Goal: Task Accomplishment & Management: Manage account settings

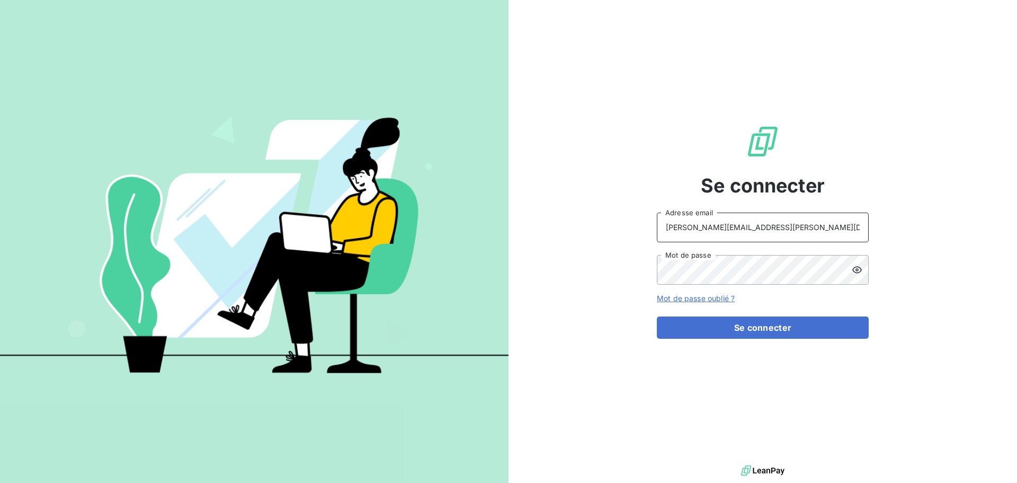
click at [768, 229] on input "[PERSON_NAME][EMAIL_ADDRESS][PERSON_NAME][DOMAIN_NAME]" at bounding box center [763, 227] width 212 height 30
type input "recouvrement@serpe.fr"
click at [749, 325] on button "Se connecter" at bounding box center [763, 327] width 212 height 22
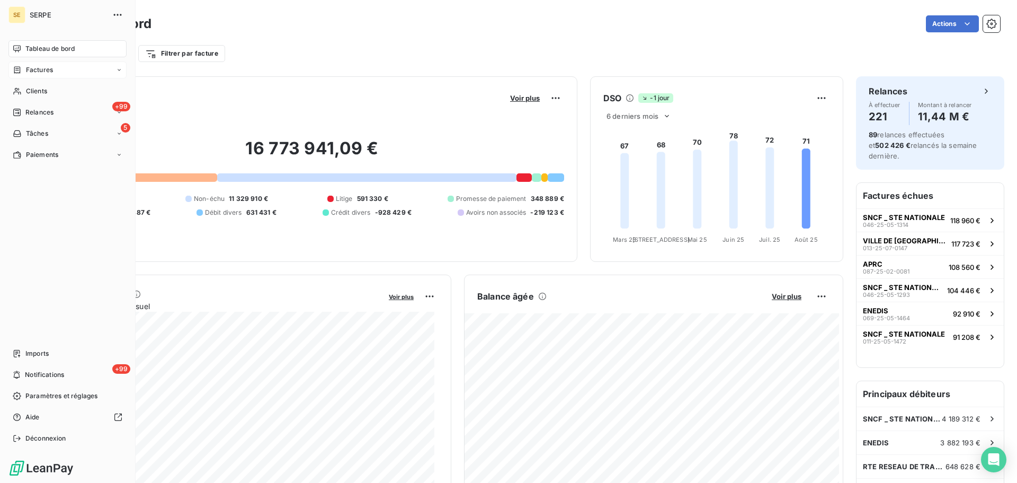
click at [50, 65] on span "Factures" at bounding box center [39, 70] width 27 height 10
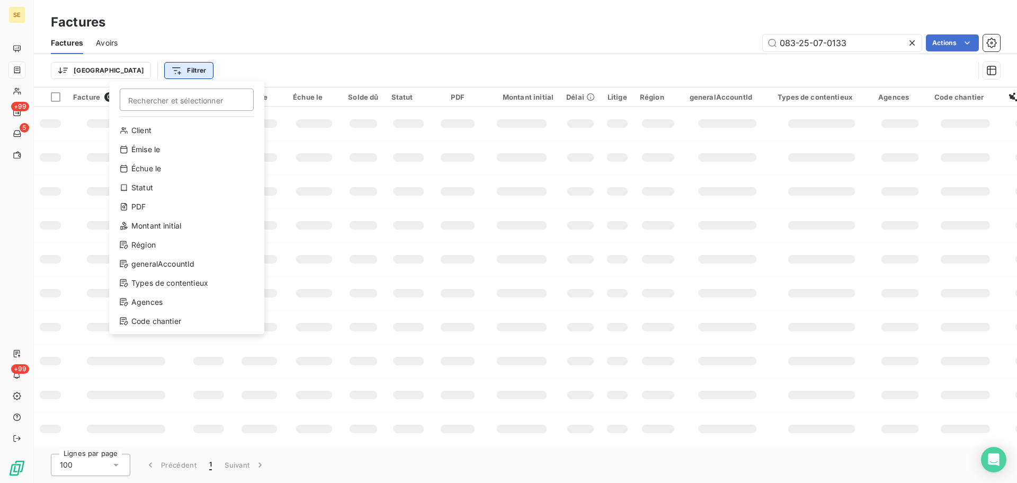
click at [145, 73] on html "SE +99 5 +99 Factures Factures Avoirs 083-25-07-0133 Actions Trier Filtrer Rech…" at bounding box center [508, 241] width 1017 height 483
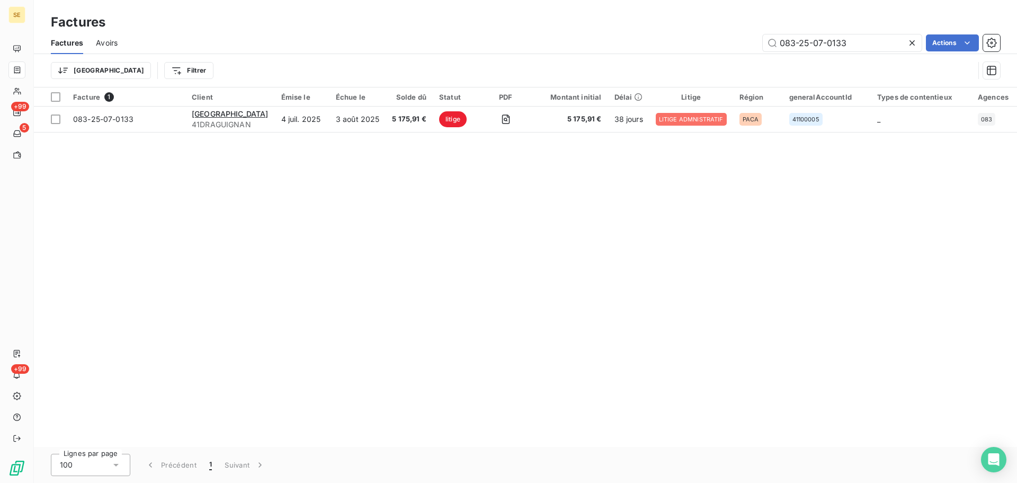
drag, startPoint x: 885, startPoint y: 49, endPoint x: 640, endPoint y: 45, distance: 244.8
click at [640, 45] on html "SE +99 5 +99 Factures Factures Avoirs 083-25-07-0133 Actions Trier Filtrer Fact…" at bounding box center [508, 241] width 1017 height 483
click at [793, 47] on input "083-25-07-0133" at bounding box center [842, 42] width 159 height 17
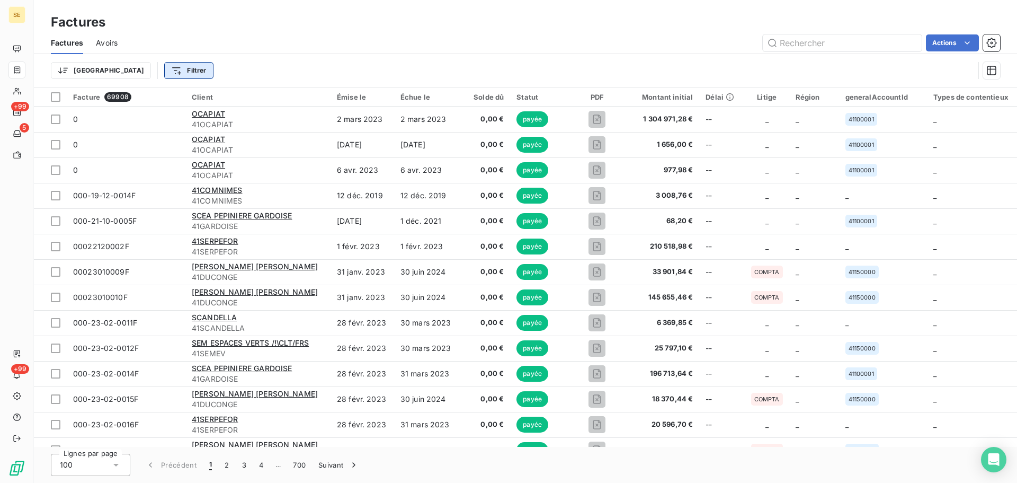
click at [137, 70] on html "SE +99 5 +99 Factures Factures Avoirs Actions Trier Filtrer Facture 69908 Clien…" at bounding box center [508, 241] width 1017 height 483
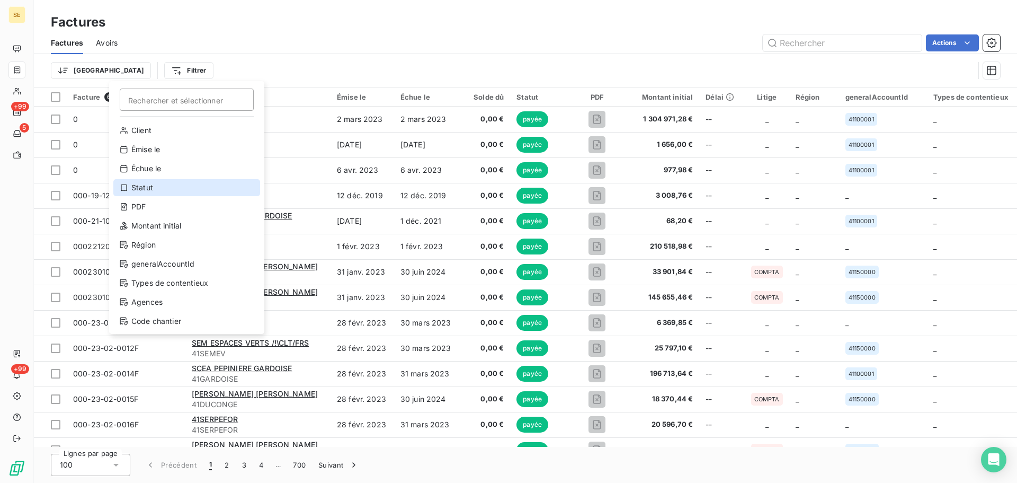
click at [154, 186] on div "Statut" at bounding box center [186, 187] width 147 height 17
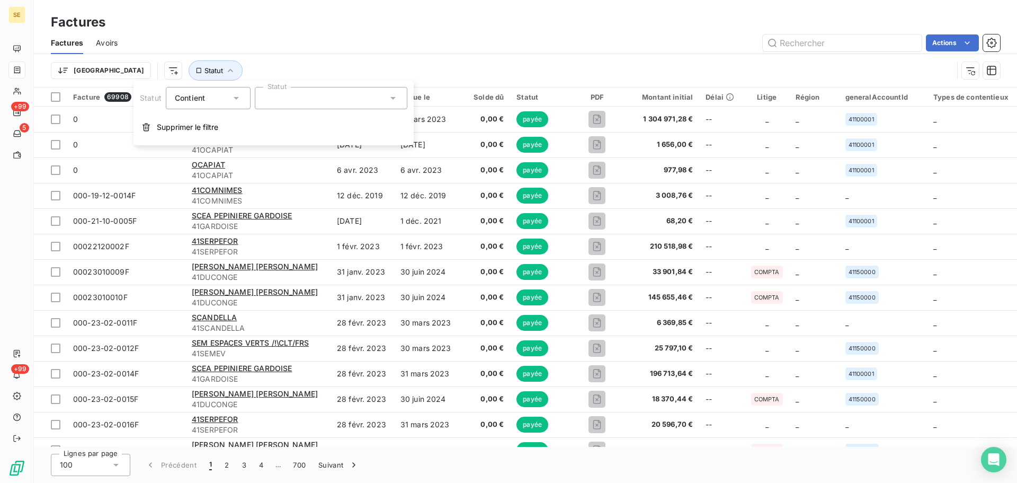
click at [286, 97] on div at bounding box center [331, 98] width 153 height 22
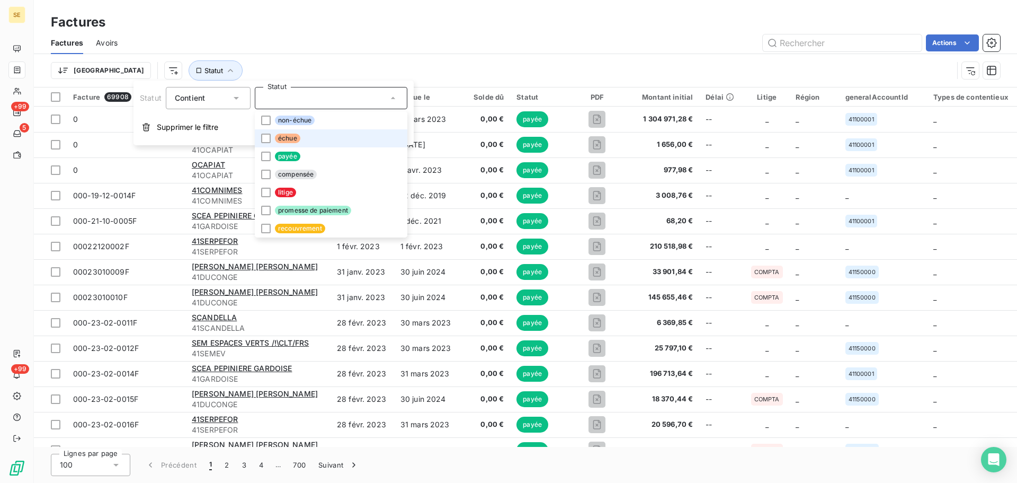
click at [290, 139] on span "échue" at bounding box center [287, 138] width 25 height 10
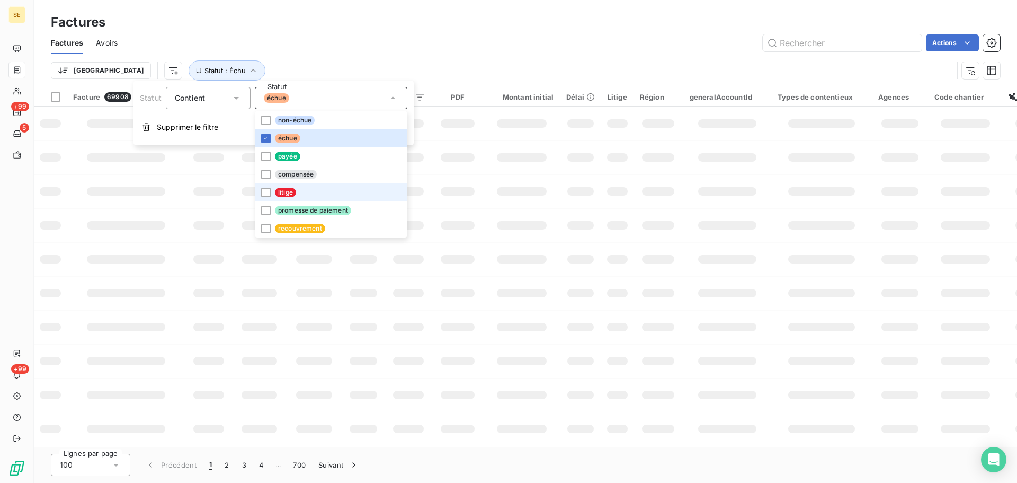
click at [289, 190] on span "litige" at bounding box center [285, 193] width 21 height 10
click at [298, 212] on span "promesse de paiement" at bounding box center [313, 211] width 76 height 10
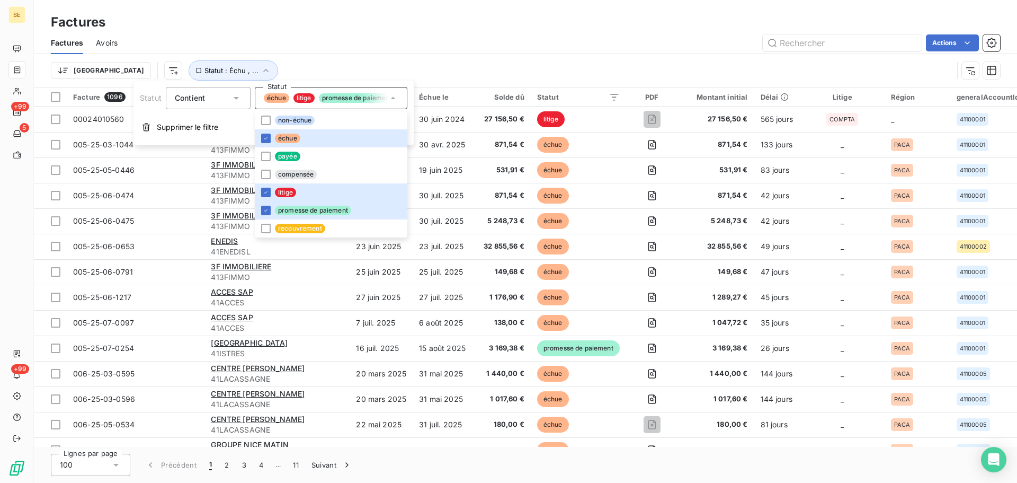
drag, startPoint x: 518, startPoint y: 50, endPoint x: 332, endPoint y: 63, distance: 185.8
click at [518, 50] on div "Actions" at bounding box center [565, 42] width 870 height 17
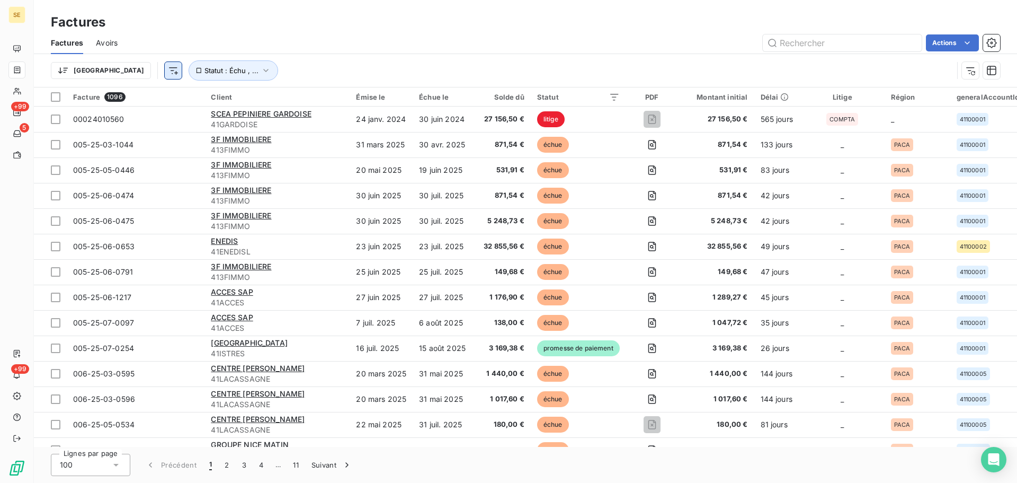
click at [117, 72] on html "SE +99 5 +99 Factures Factures Avoirs Actions Trier Statut : Échu , ... Facture…" at bounding box center [508, 241] width 1017 height 483
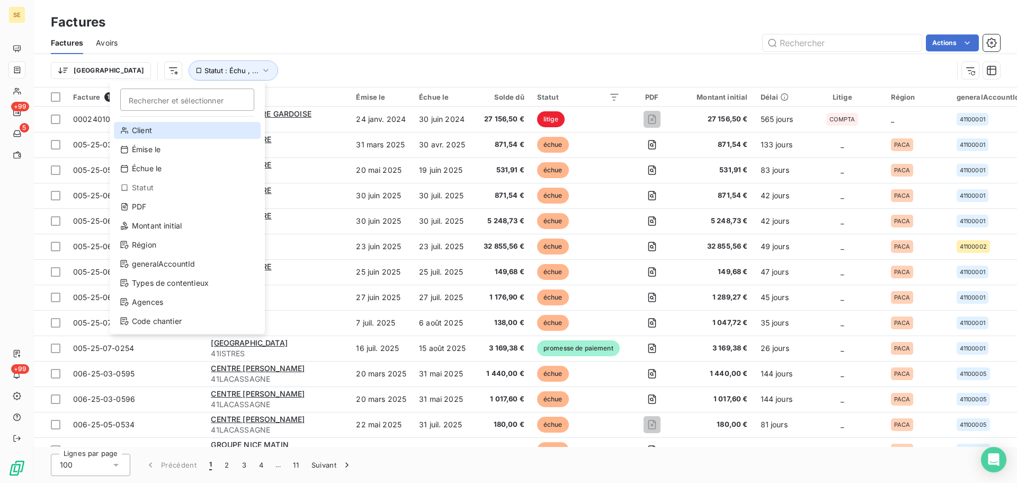
drag, startPoint x: 158, startPoint y: 129, endPoint x: 274, endPoint y: 83, distance: 124.8
click at [158, 128] on div "Client" at bounding box center [187, 130] width 147 height 17
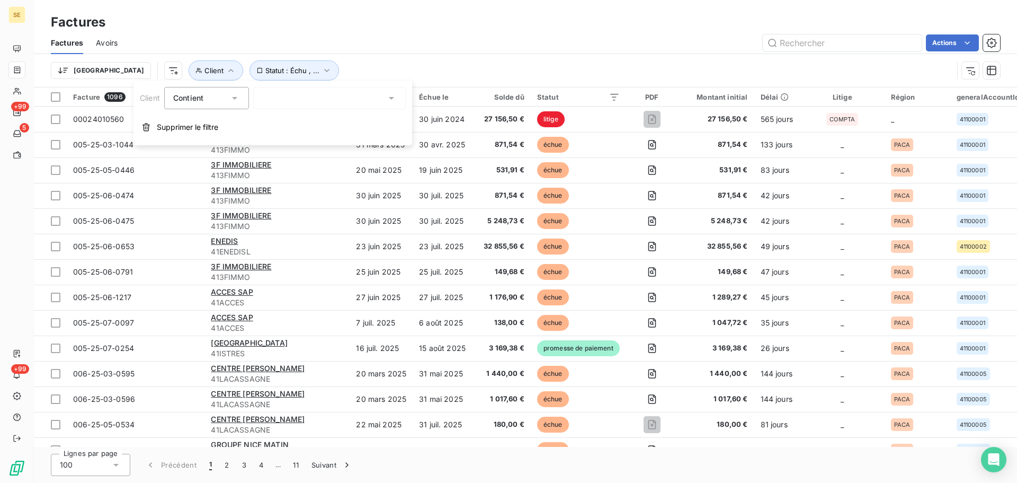
click at [227, 99] on div "Contient" at bounding box center [201, 98] width 56 height 15
click at [223, 142] on span "Ne contient pas" at bounding box center [213, 141] width 57 height 9
click at [302, 99] on div at bounding box center [329, 98] width 153 height 22
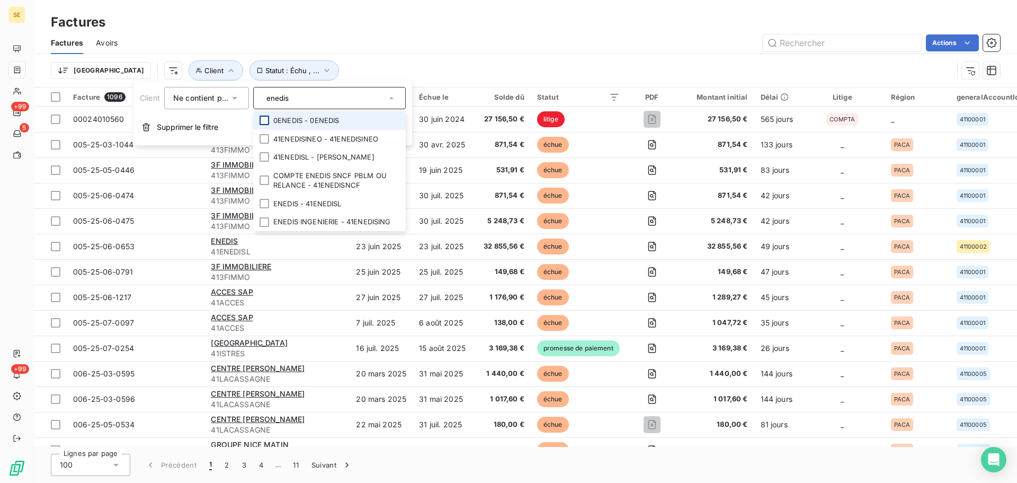
click at [265, 119] on div at bounding box center [265, 120] width 10 height 10
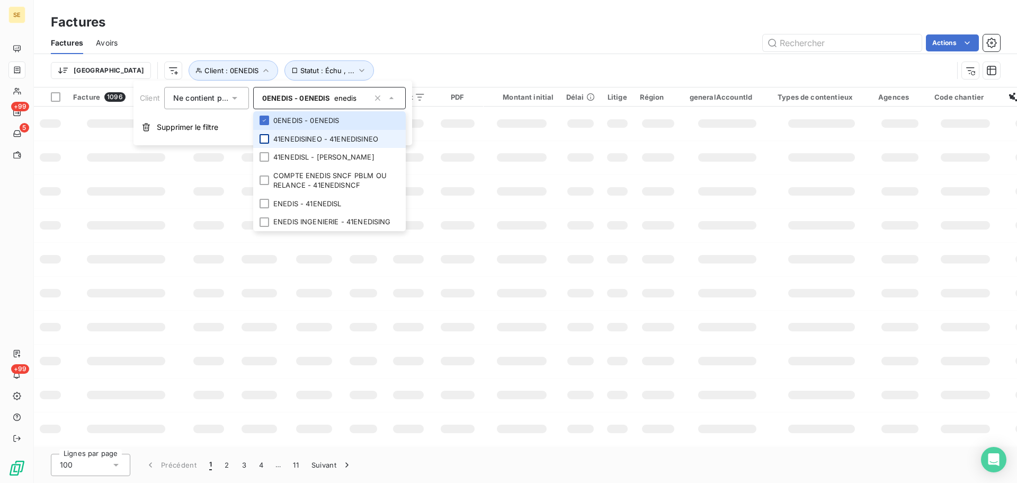
click at [266, 137] on div at bounding box center [265, 139] width 10 height 10
click at [267, 155] on div at bounding box center [265, 157] width 10 height 10
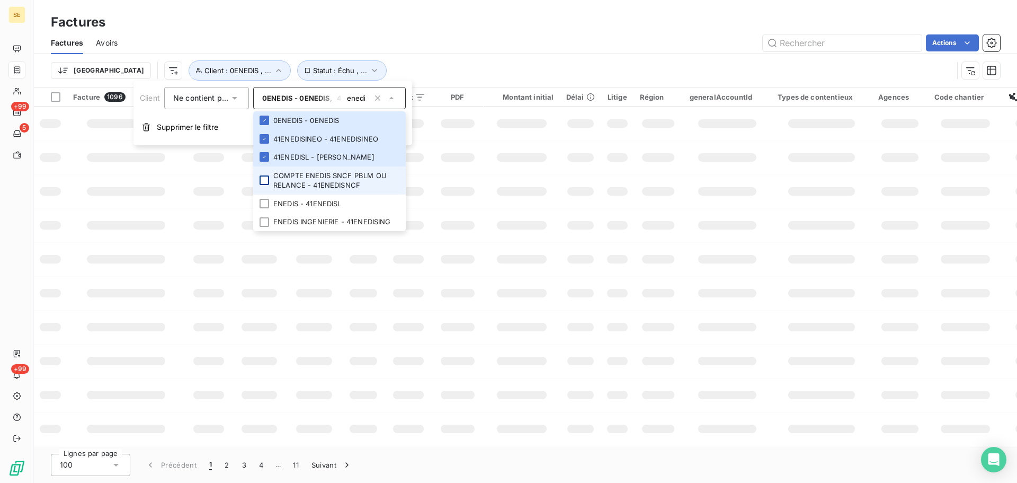
click at [267, 177] on div at bounding box center [265, 180] width 10 height 10
click at [264, 182] on icon at bounding box center [264, 180] width 6 height 6
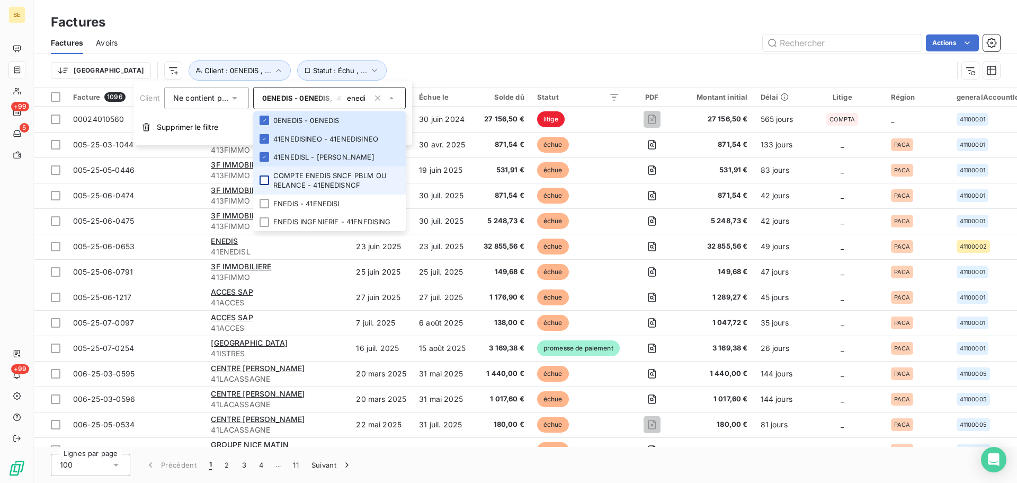
click at [267, 177] on div at bounding box center [265, 180] width 10 height 10
click at [264, 208] on div at bounding box center [265, 204] width 10 height 10
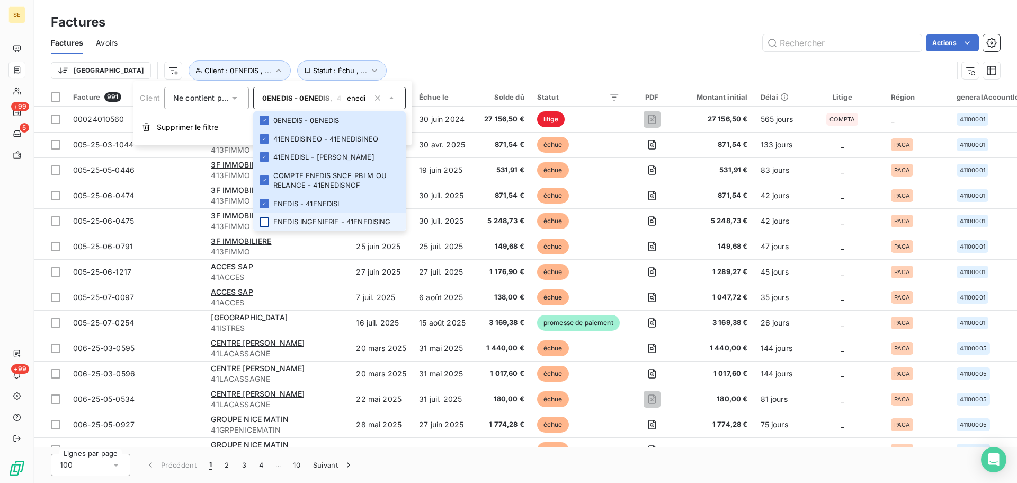
click at [263, 224] on div at bounding box center [265, 222] width 10 height 10
click at [367, 94] on input "enedis" at bounding box center [356, 98] width 26 height 10
type input "e"
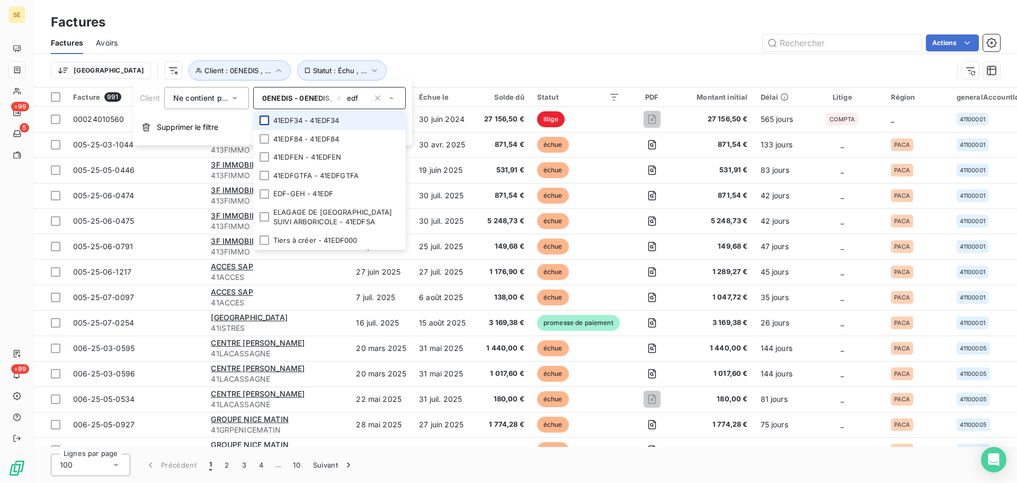
click at [268, 119] on div at bounding box center [265, 120] width 10 height 10
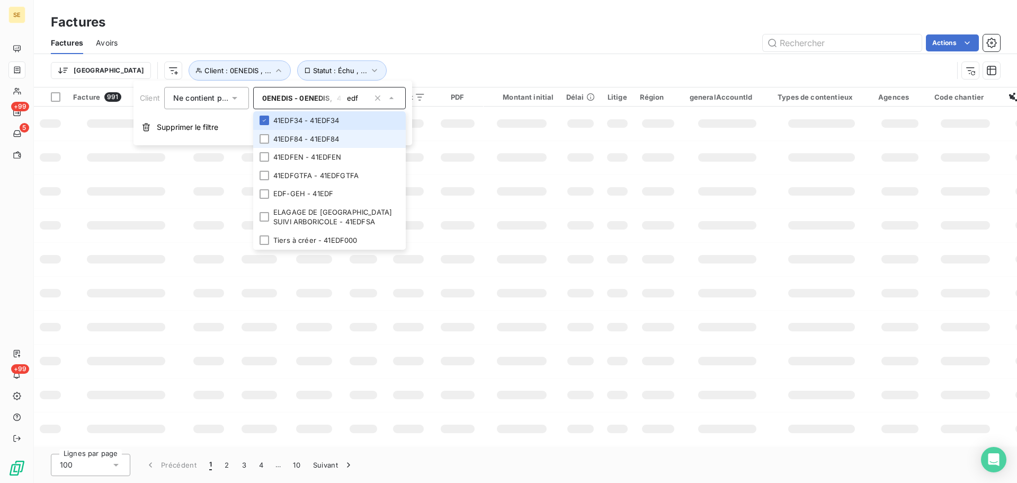
click at [264, 134] on div at bounding box center [265, 139] width 10 height 10
click at [270, 140] on li "41EDF84 - 41EDF84" at bounding box center [329, 139] width 153 height 19
click at [264, 156] on div at bounding box center [265, 157] width 10 height 10
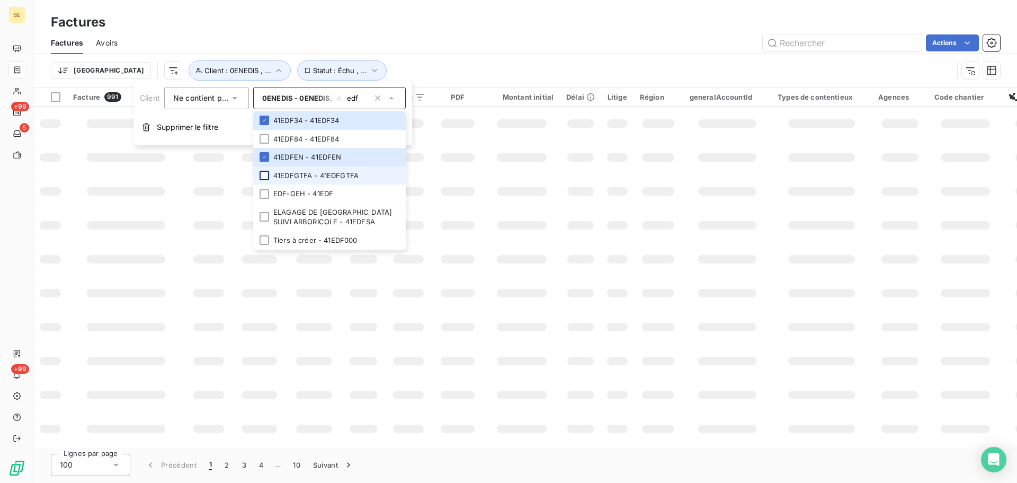
click at [264, 176] on div at bounding box center [265, 176] width 10 height 10
click at [265, 142] on div at bounding box center [265, 139] width 10 height 10
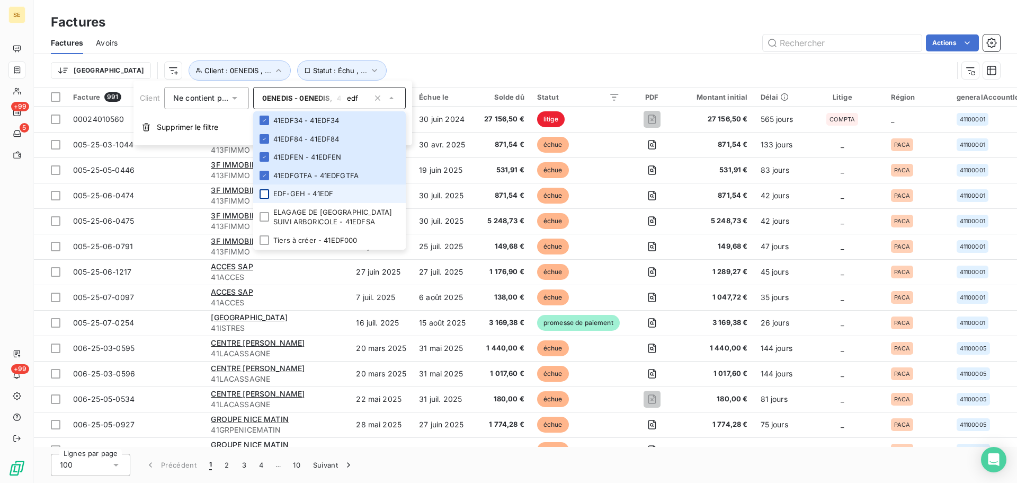
click at [268, 193] on div at bounding box center [265, 194] width 10 height 10
click at [265, 215] on div at bounding box center [265, 217] width 10 height 10
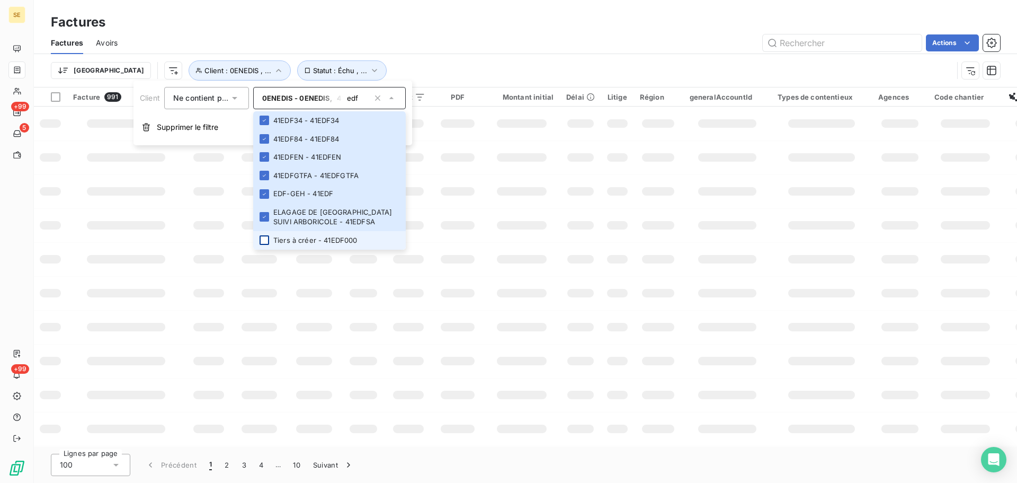
click at [266, 240] on div at bounding box center [265, 240] width 10 height 10
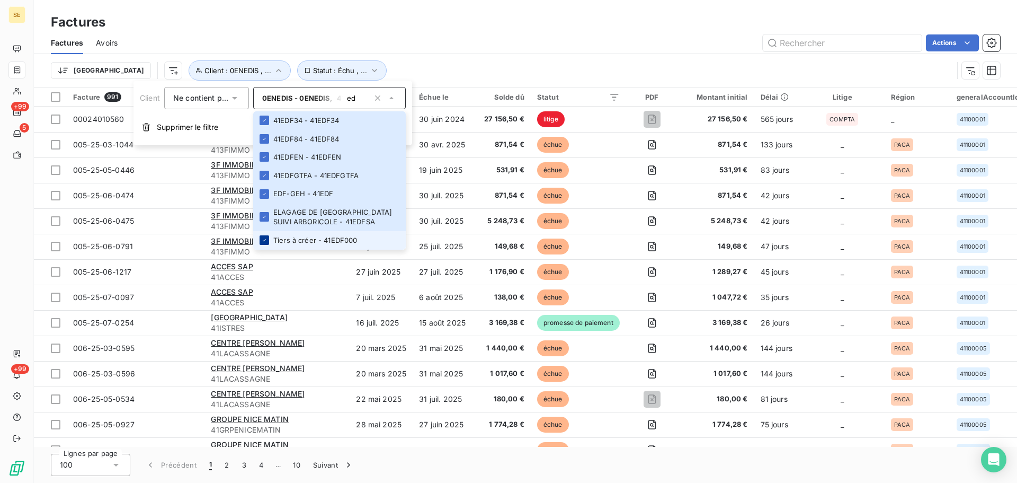
type input "e"
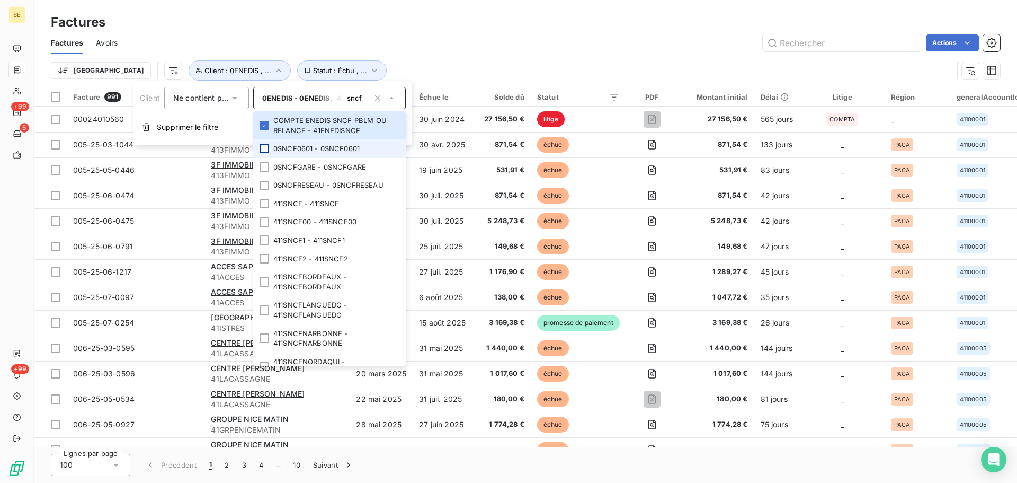
click at [266, 148] on div at bounding box center [265, 149] width 10 height 10
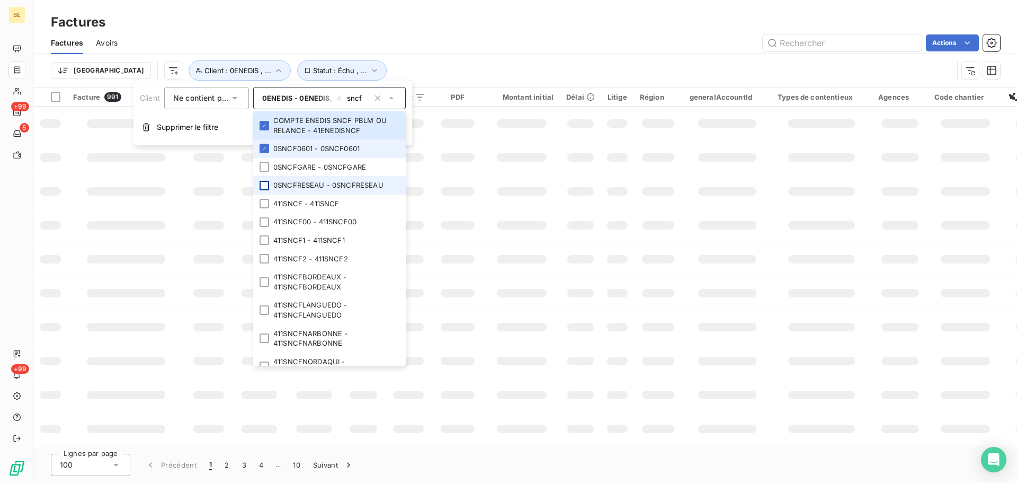
click at [267, 170] on div at bounding box center [265, 167] width 10 height 10
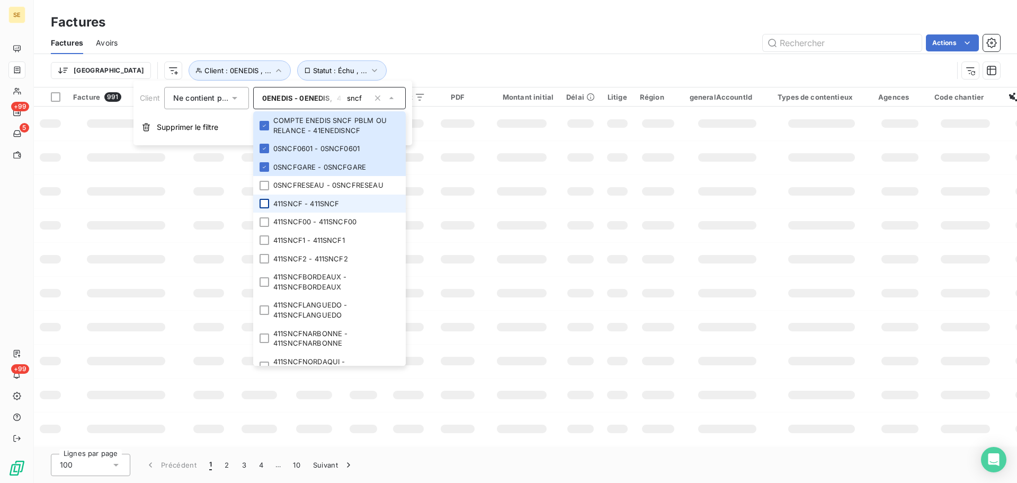
drag, startPoint x: 266, startPoint y: 183, endPoint x: 262, endPoint y: 205, distance: 22.1
click at [266, 183] on div at bounding box center [265, 186] width 10 height 10
click at [262, 205] on div at bounding box center [265, 204] width 10 height 10
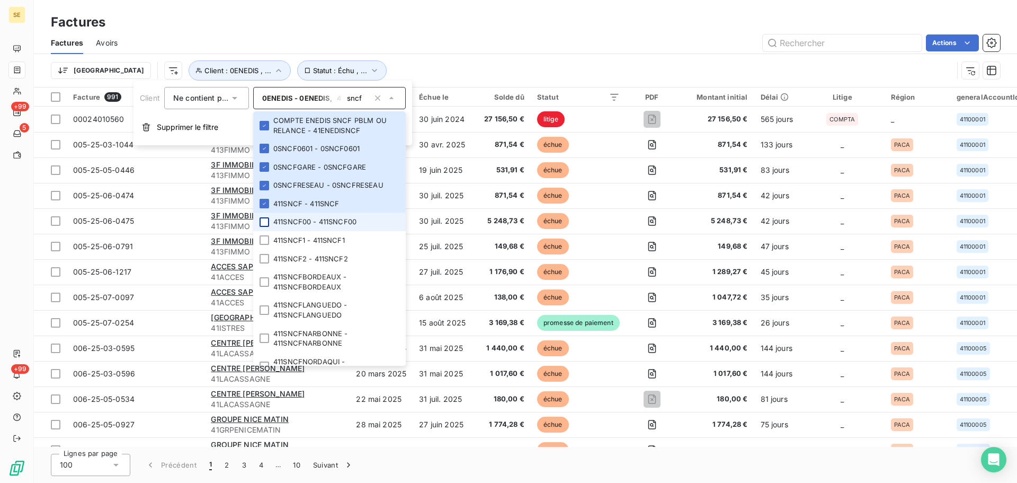
click at [262, 222] on div at bounding box center [265, 222] width 10 height 10
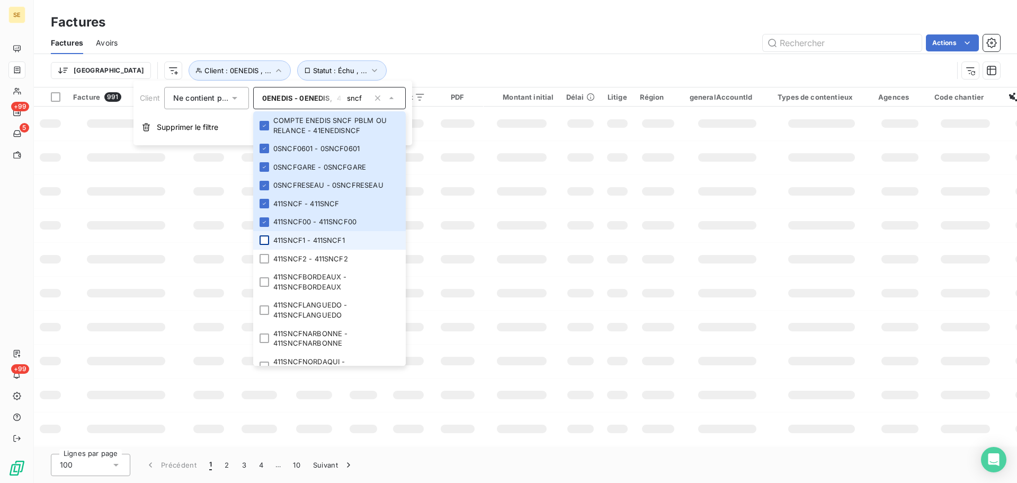
click at [265, 239] on div at bounding box center [265, 240] width 10 height 10
click at [266, 261] on div at bounding box center [265, 259] width 10 height 10
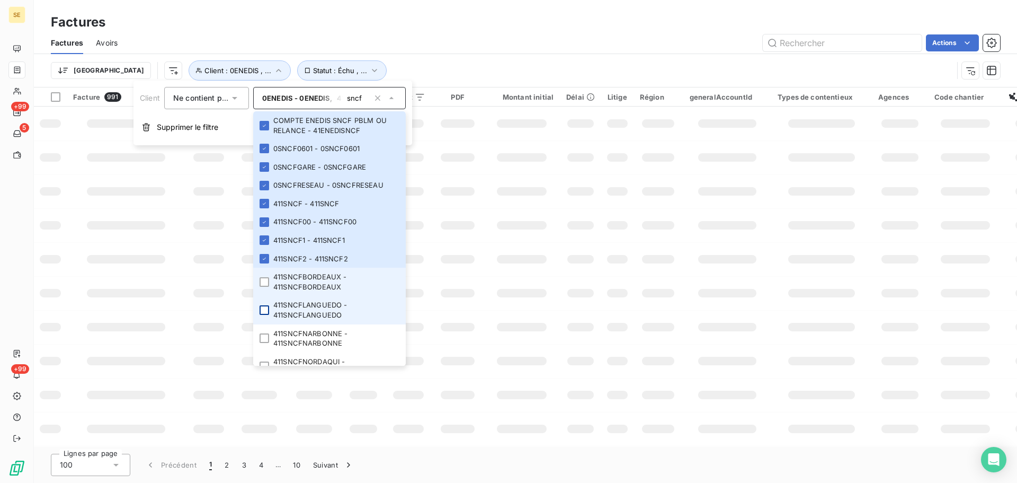
drag, startPoint x: 265, startPoint y: 279, endPoint x: 266, endPoint y: 308, distance: 29.2
click at [264, 279] on div at bounding box center [265, 282] width 10 height 10
click at [265, 307] on div at bounding box center [265, 310] width 10 height 10
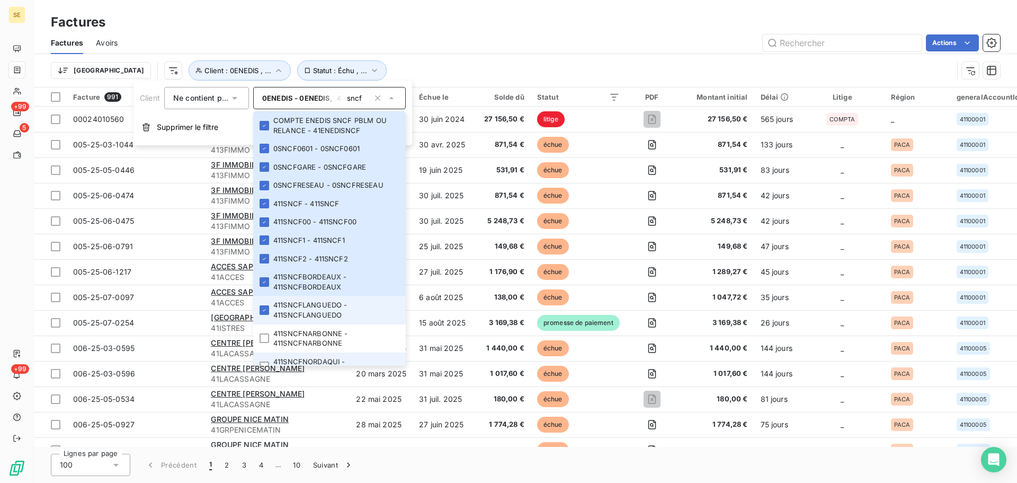
scroll to position [106, 0]
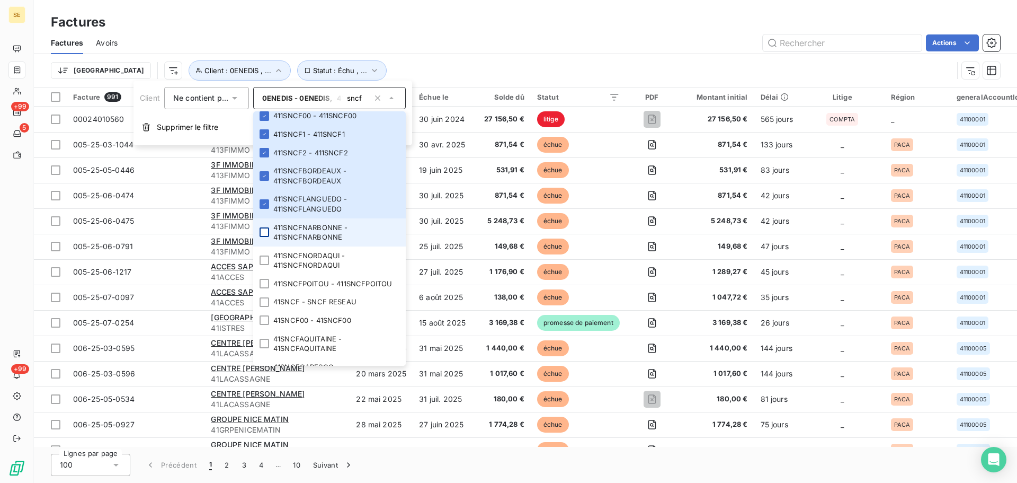
click at [265, 229] on div at bounding box center [265, 232] width 10 height 10
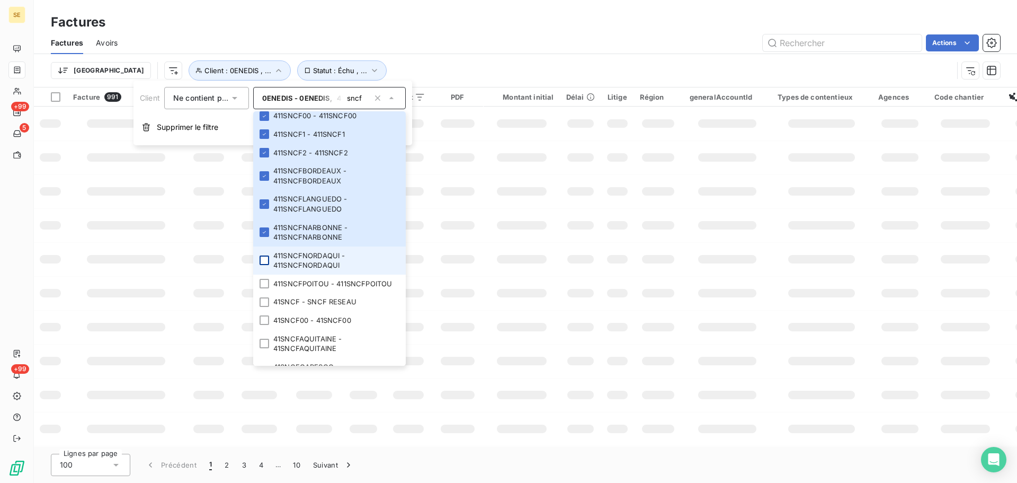
click at [263, 259] on div at bounding box center [265, 260] width 10 height 10
click at [265, 288] on div at bounding box center [265, 284] width 10 height 10
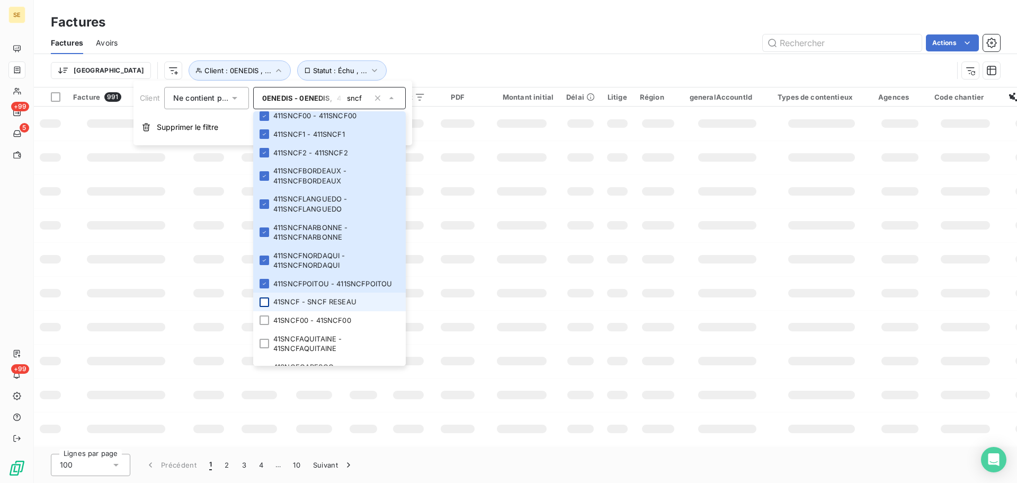
click at [266, 307] on div at bounding box center [265, 302] width 10 height 10
click at [265, 325] on div at bounding box center [265, 320] width 10 height 10
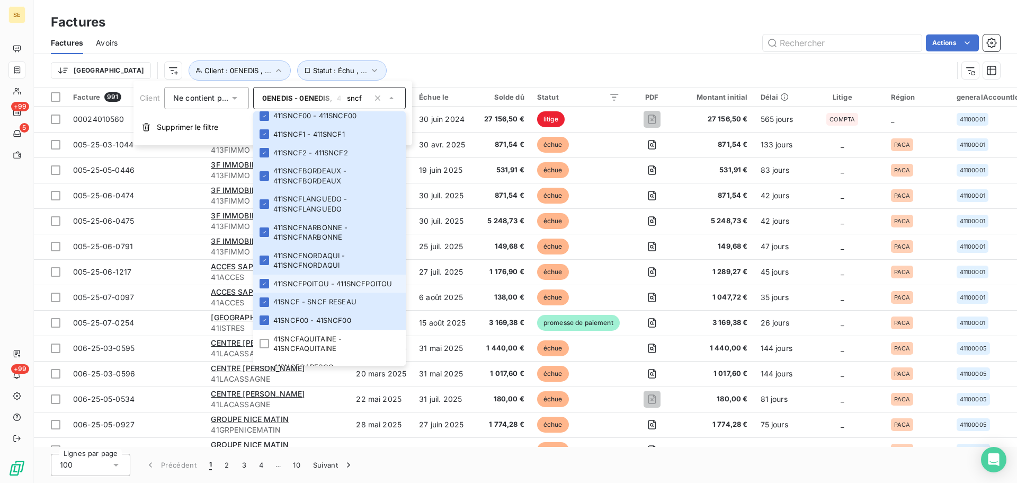
scroll to position [285, 0]
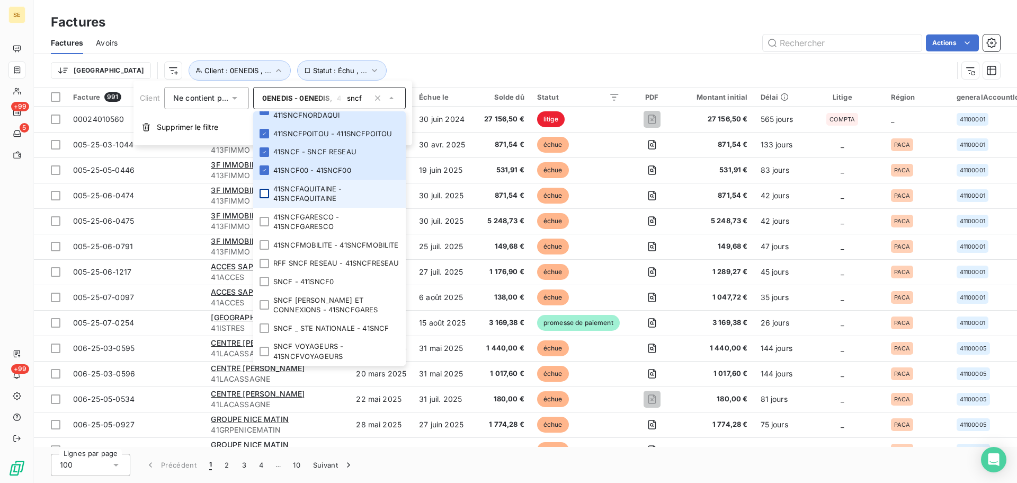
click at [262, 189] on div at bounding box center [265, 194] width 10 height 10
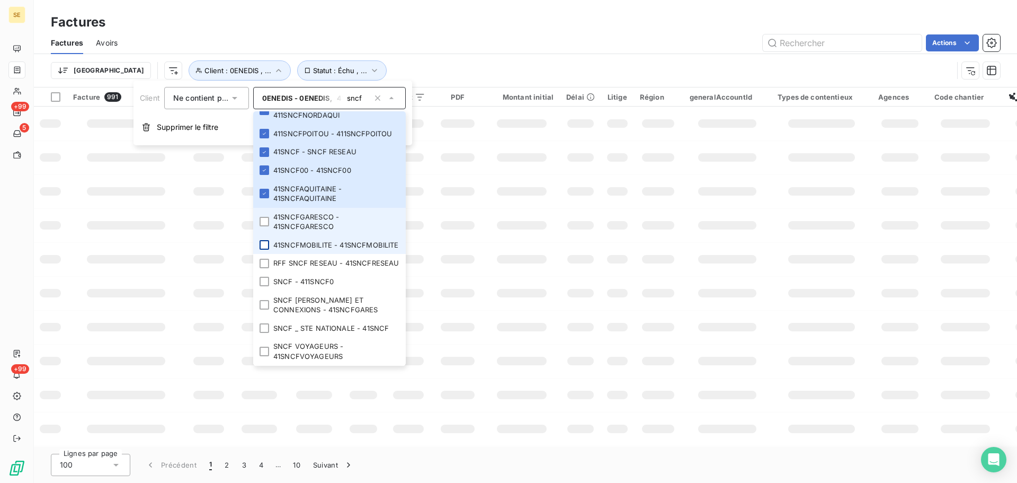
click at [266, 217] on div at bounding box center [265, 222] width 10 height 10
click at [266, 240] on div at bounding box center [265, 245] width 10 height 10
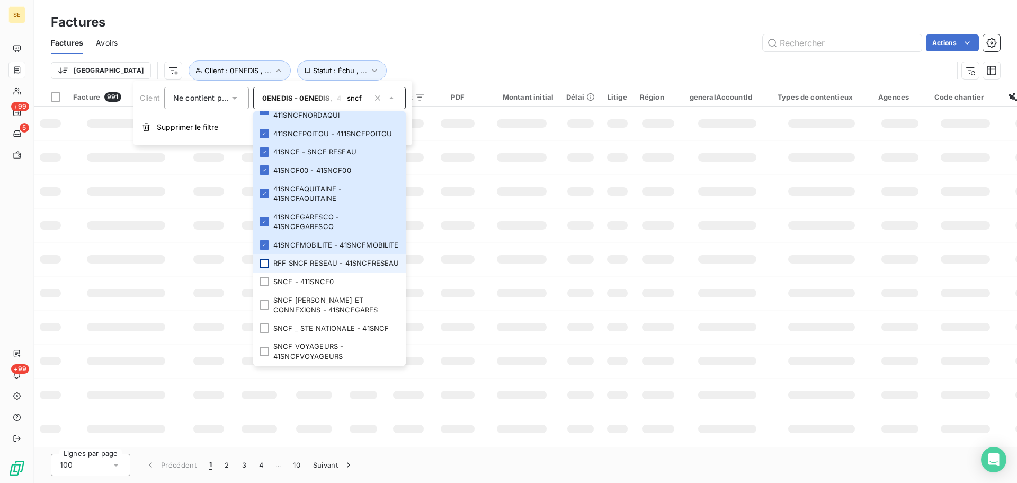
click at [265, 259] on div at bounding box center [265, 264] width 10 height 10
click at [265, 284] on div at bounding box center [265, 282] width 10 height 10
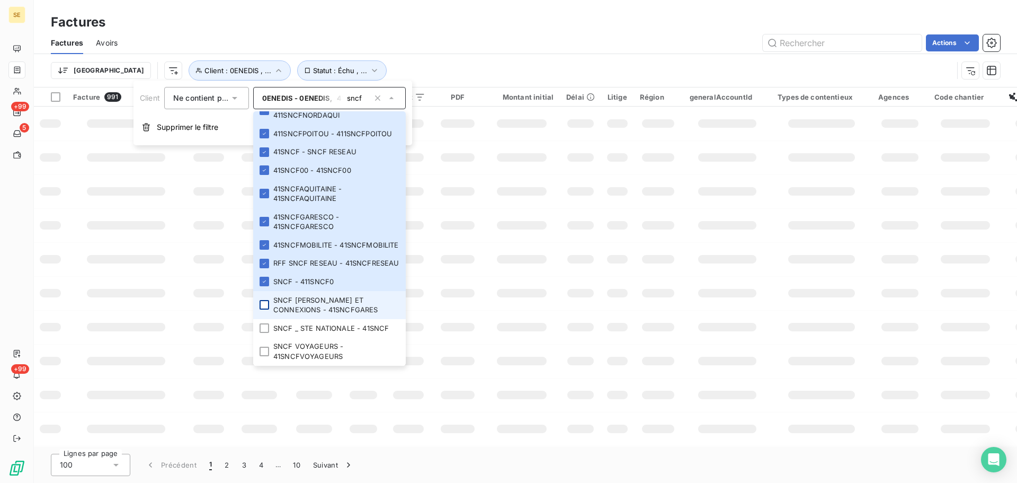
click at [263, 306] on div at bounding box center [265, 305] width 10 height 10
click at [263, 333] on div at bounding box center [265, 328] width 10 height 10
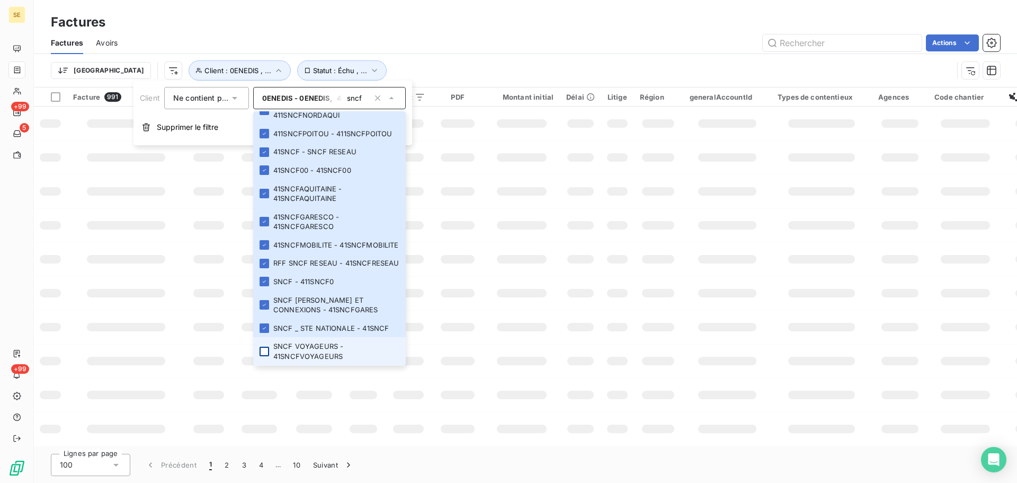
click at [264, 355] on div at bounding box center [265, 351] width 10 height 10
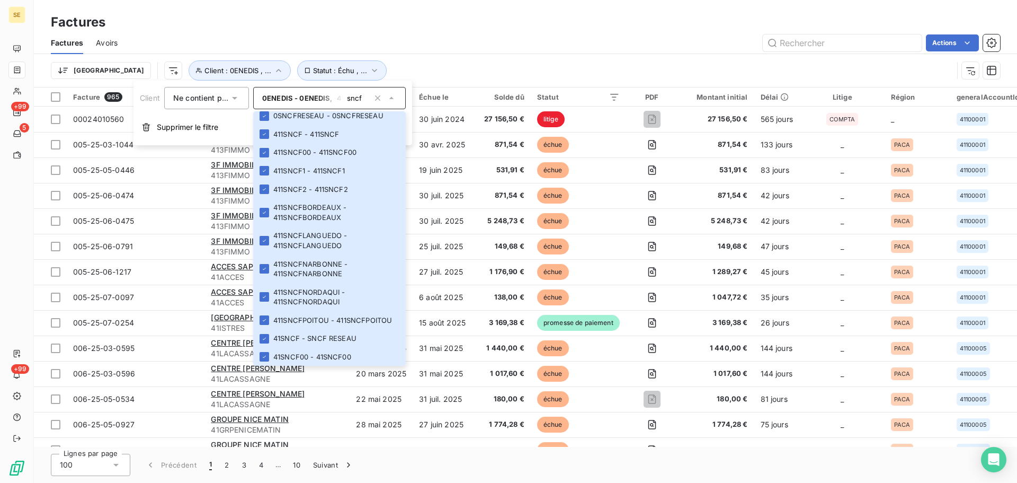
scroll to position [0, 0]
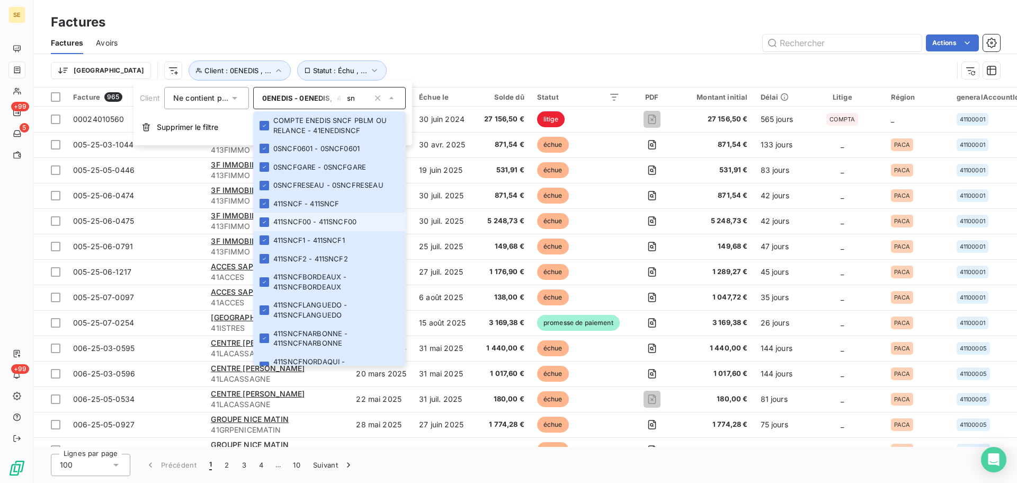
type input "s"
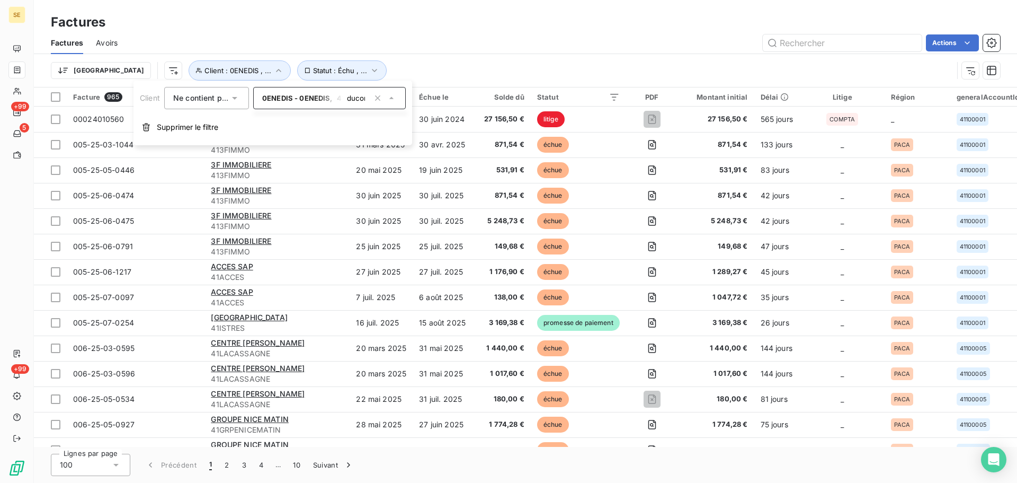
scroll to position [0, 3]
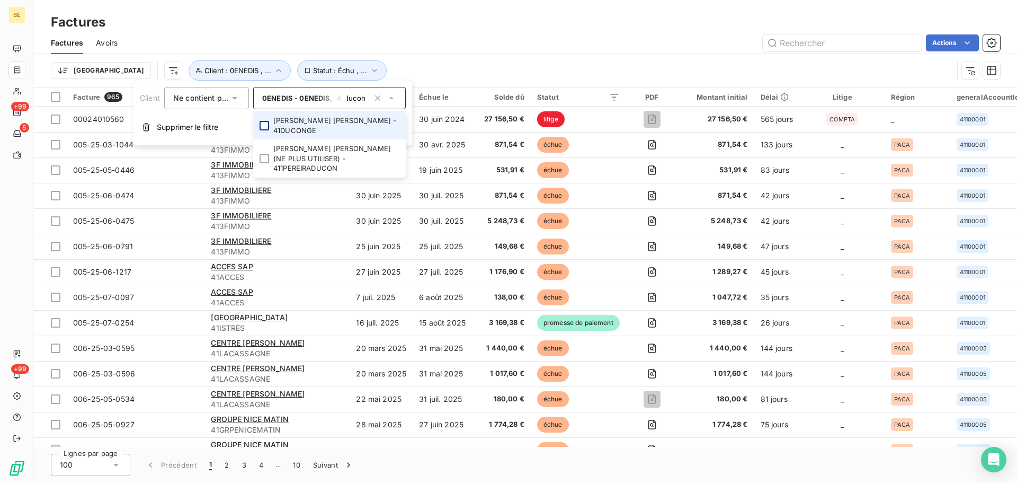
click at [267, 121] on div at bounding box center [265, 126] width 10 height 10
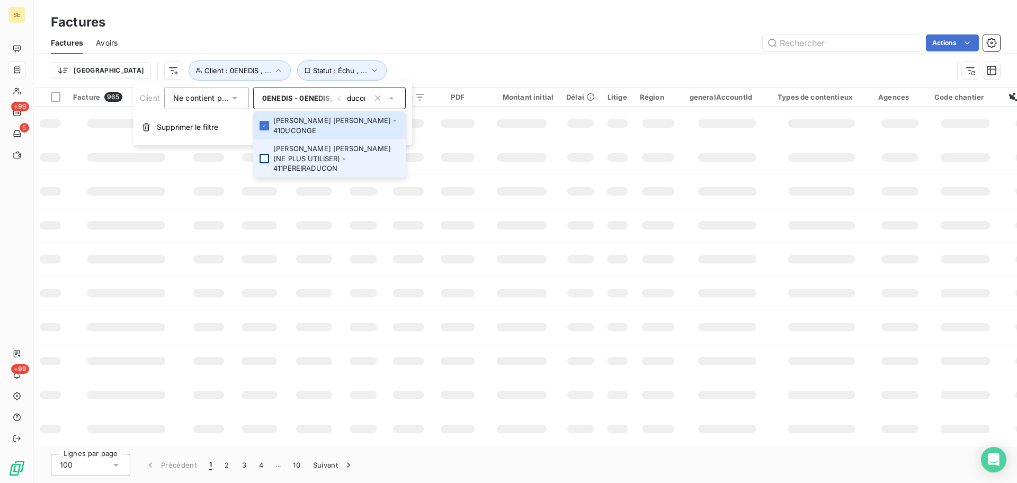
click at [265, 154] on div at bounding box center [265, 159] width 10 height 10
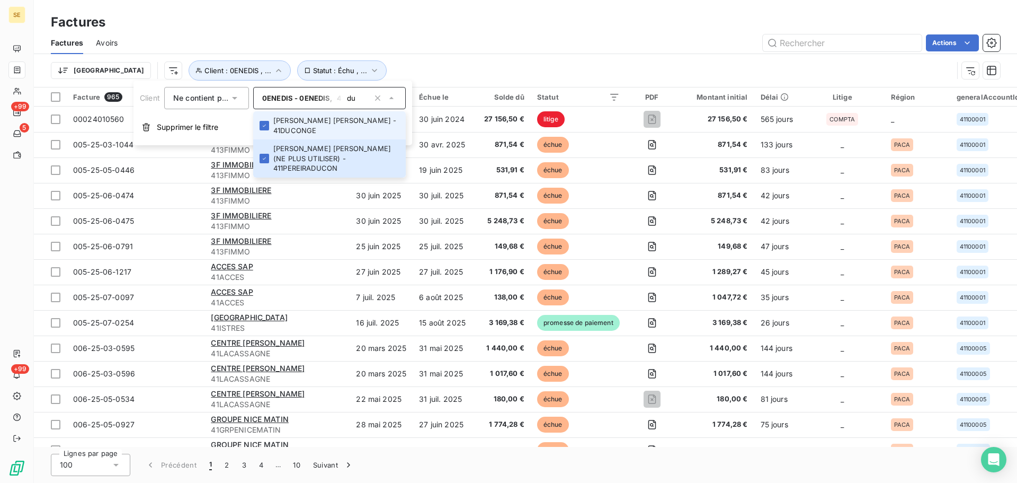
type input "d"
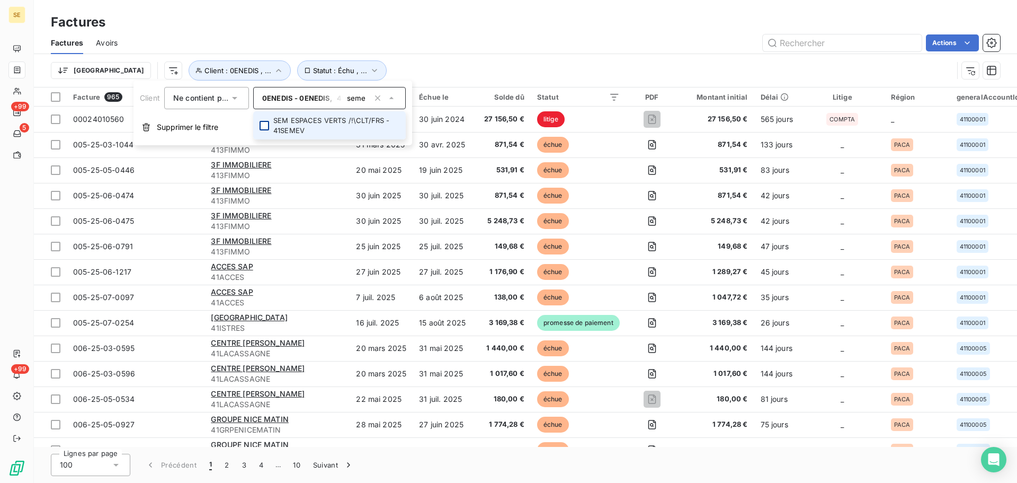
click at [268, 124] on div at bounding box center [265, 126] width 10 height 10
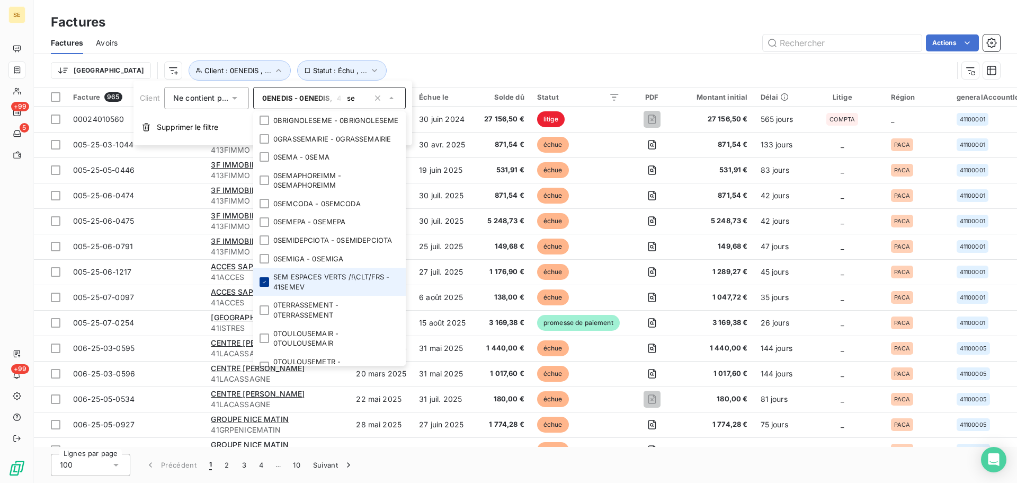
type input "s"
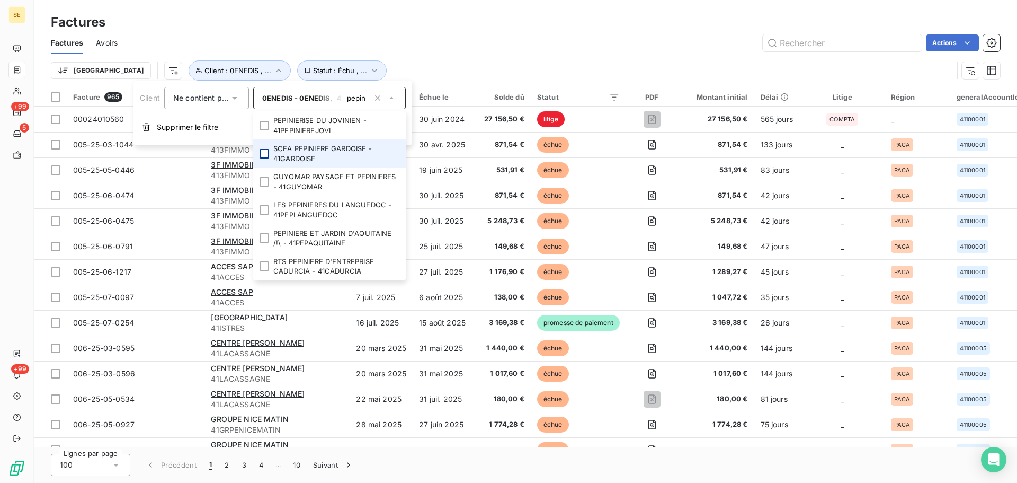
click at [265, 151] on div at bounding box center [265, 154] width 10 height 10
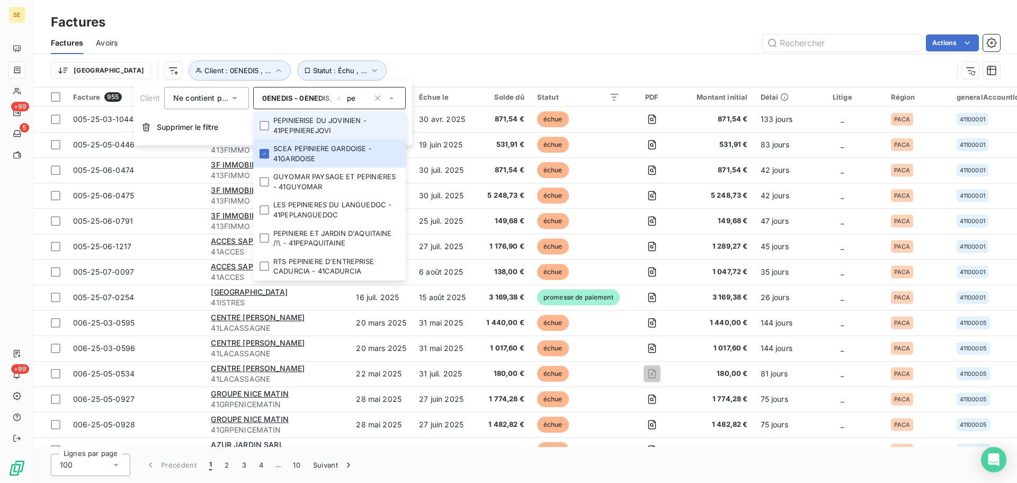
type input "p"
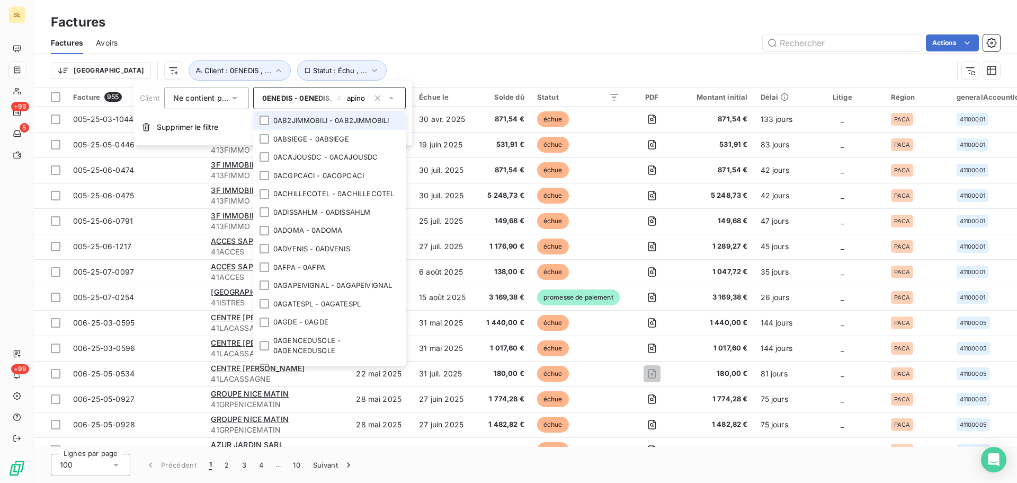
scroll to position [0, 6]
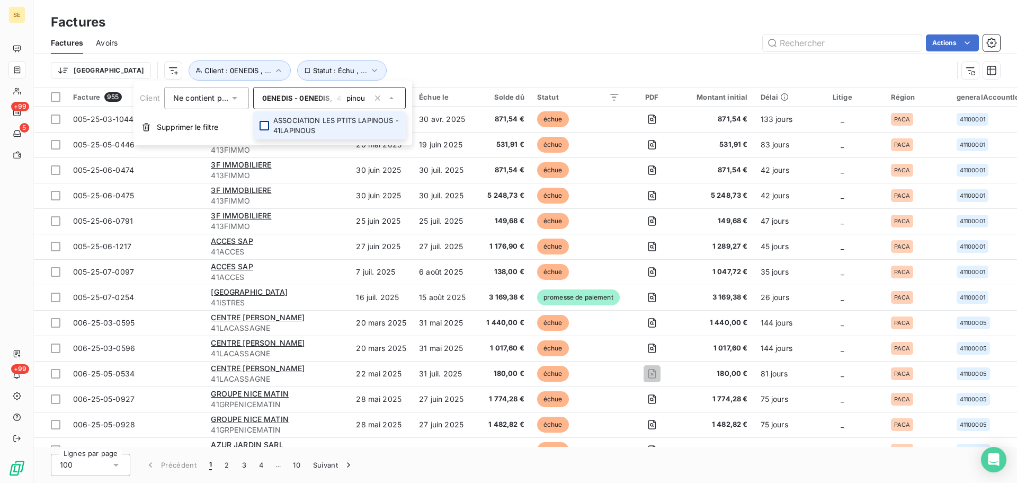
type input "lapinou"
click at [263, 124] on div at bounding box center [265, 126] width 10 height 10
click at [507, 50] on div "Actions" at bounding box center [565, 42] width 870 height 17
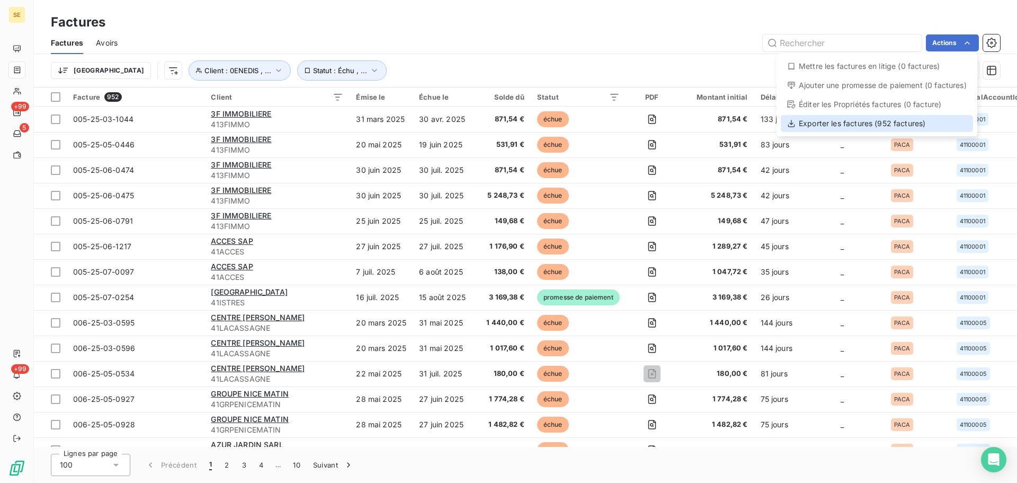
click at [830, 126] on div "Exporter les factures (952 factures)" at bounding box center [877, 123] width 192 height 17
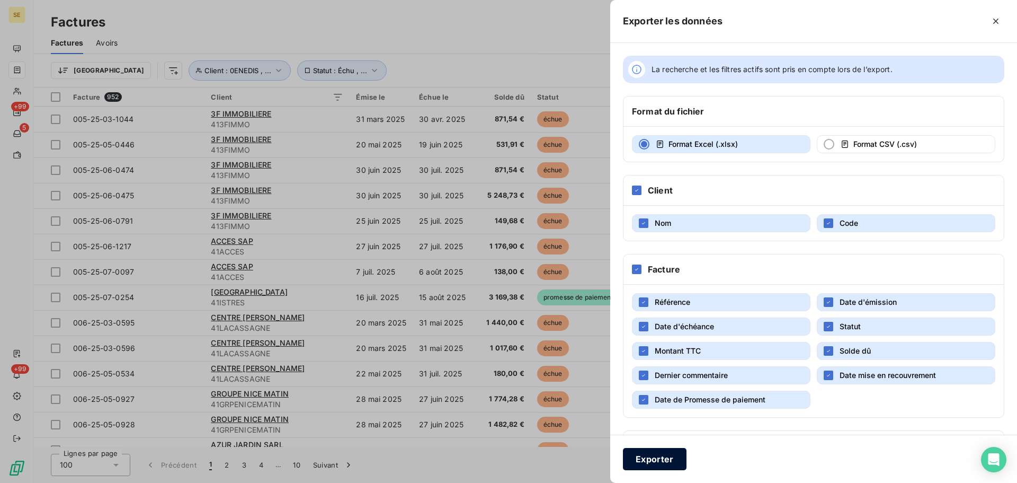
click at [651, 460] on button "Exporter" at bounding box center [655, 459] width 64 height 22
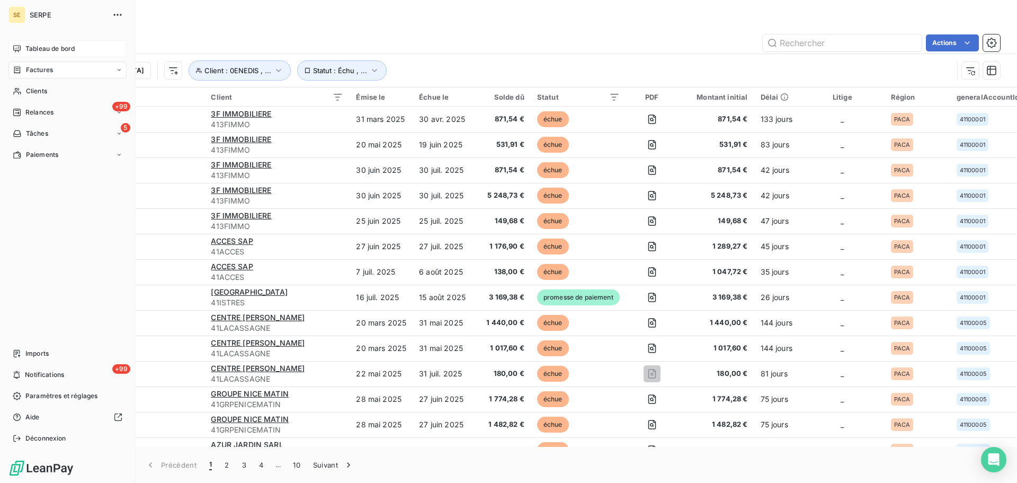
click at [47, 45] on span "Tableau de bord" at bounding box center [49, 49] width 49 height 10
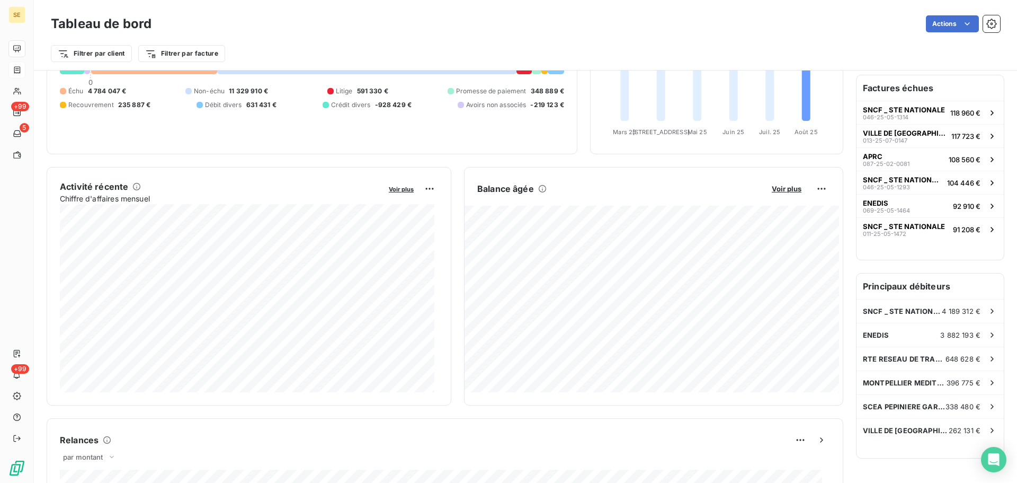
scroll to position [108, 0]
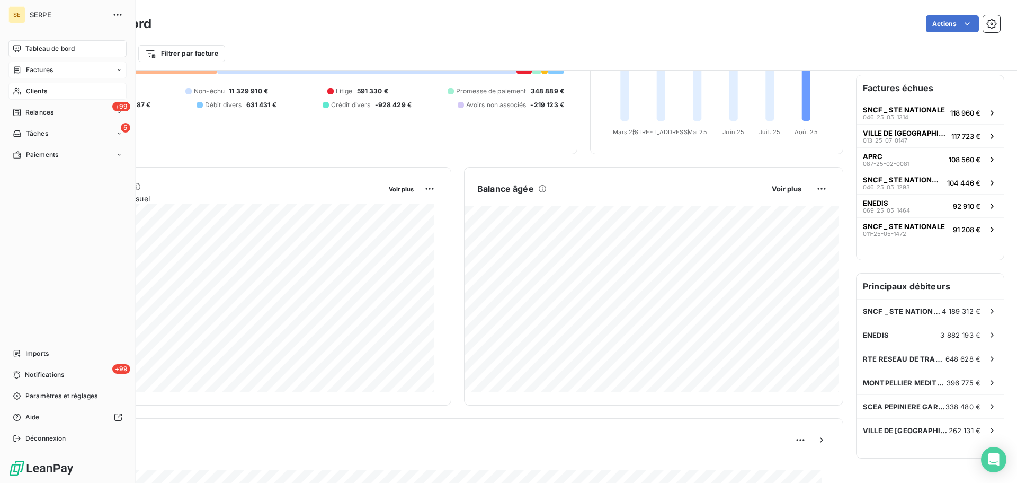
click at [40, 90] on span "Clients" at bounding box center [36, 91] width 21 height 10
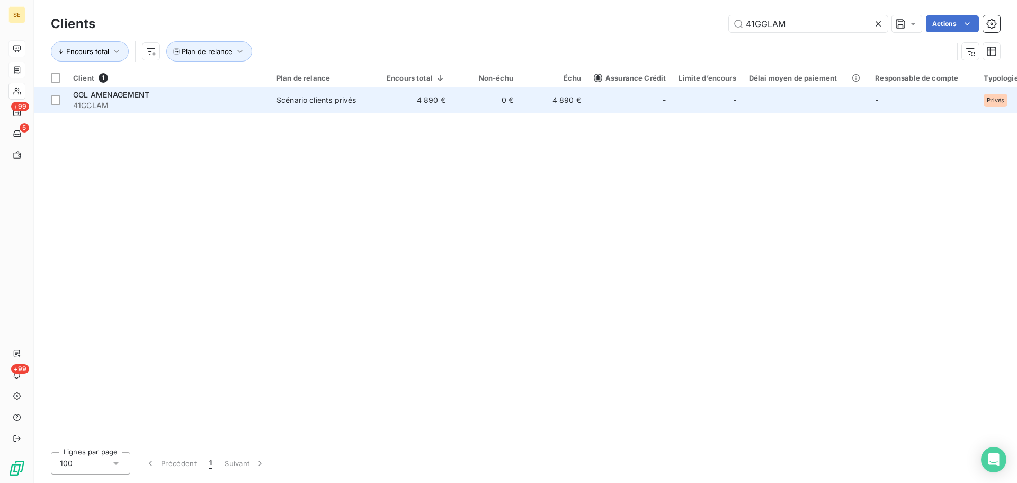
type input "41GGLAM"
click at [400, 96] on td "4 890 €" at bounding box center [416, 99] width 72 height 25
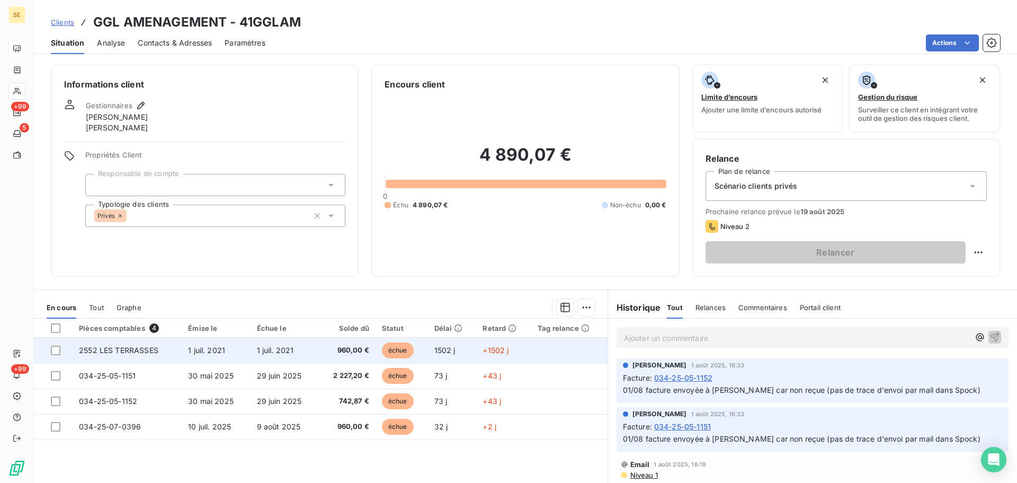
click at [295, 346] on td "1 juil. 2021" at bounding box center [285, 349] width 68 height 25
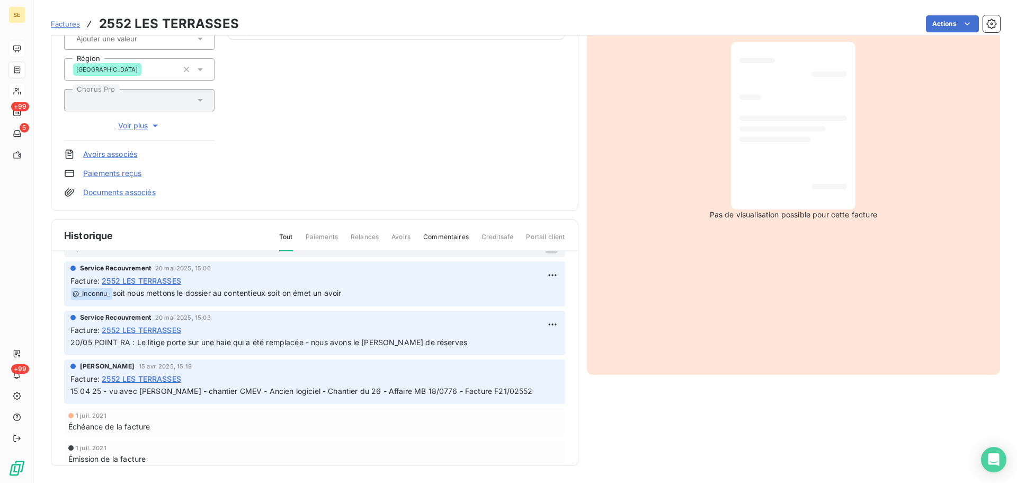
scroll to position [41, 0]
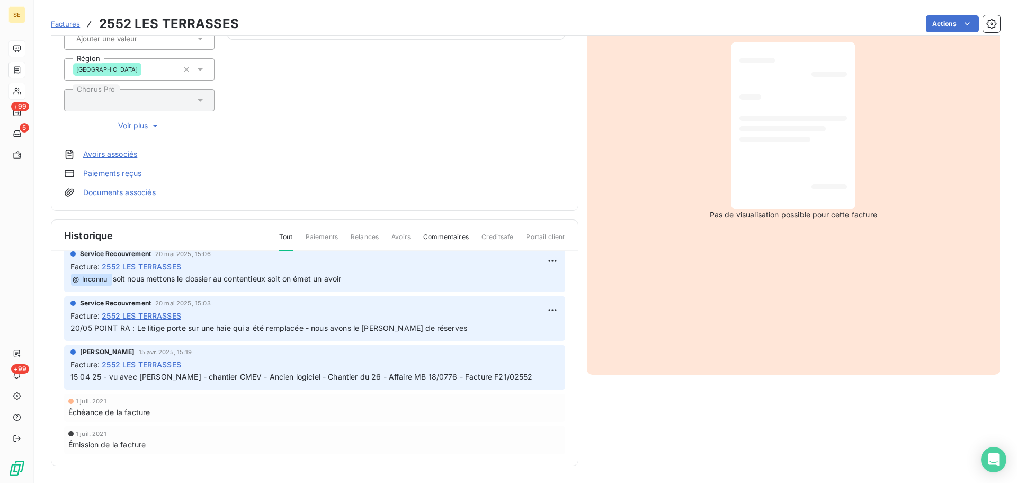
click at [134, 191] on link "Documents associés" at bounding box center [119, 192] width 73 height 11
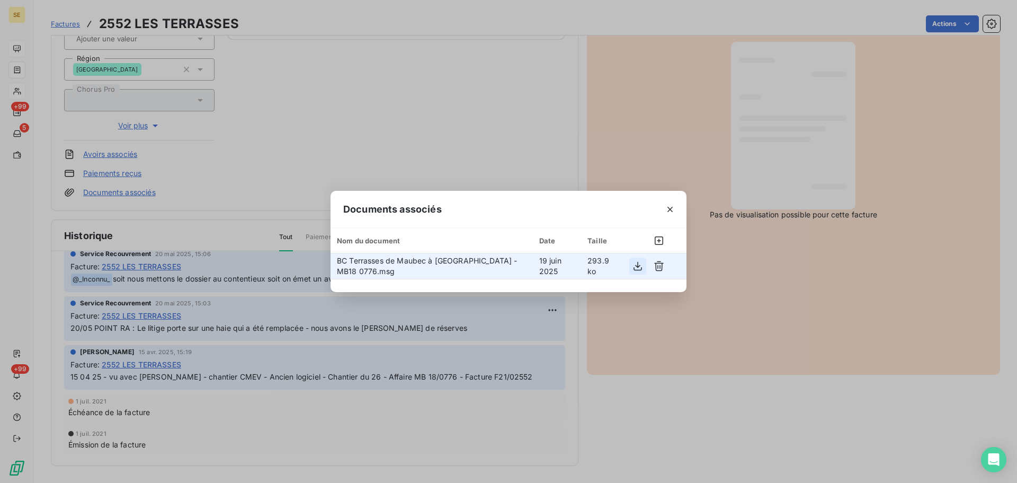
click at [639, 268] on icon "button" at bounding box center [638, 266] width 11 height 11
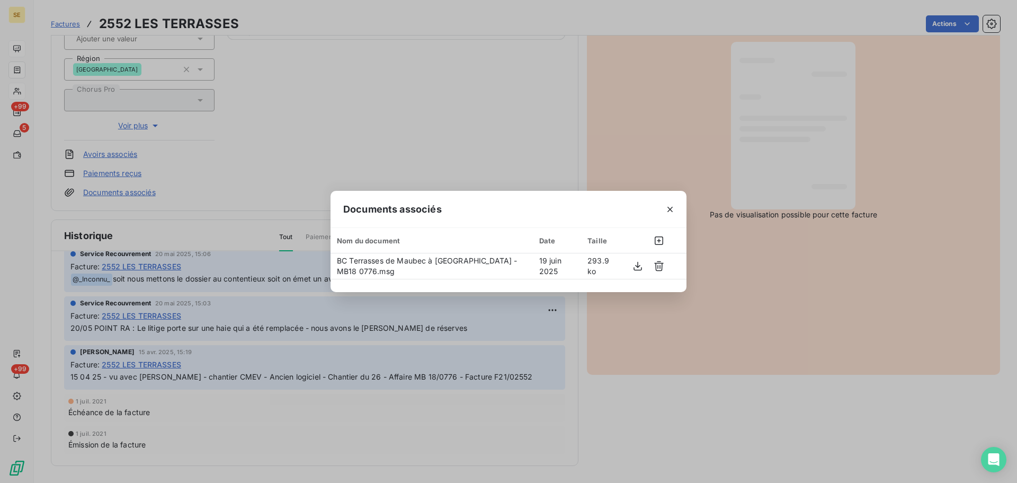
drag, startPoint x: 673, startPoint y: 208, endPoint x: 694, endPoint y: 203, distance: 21.6
click at [673, 208] on icon "button" at bounding box center [670, 209] width 11 height 11
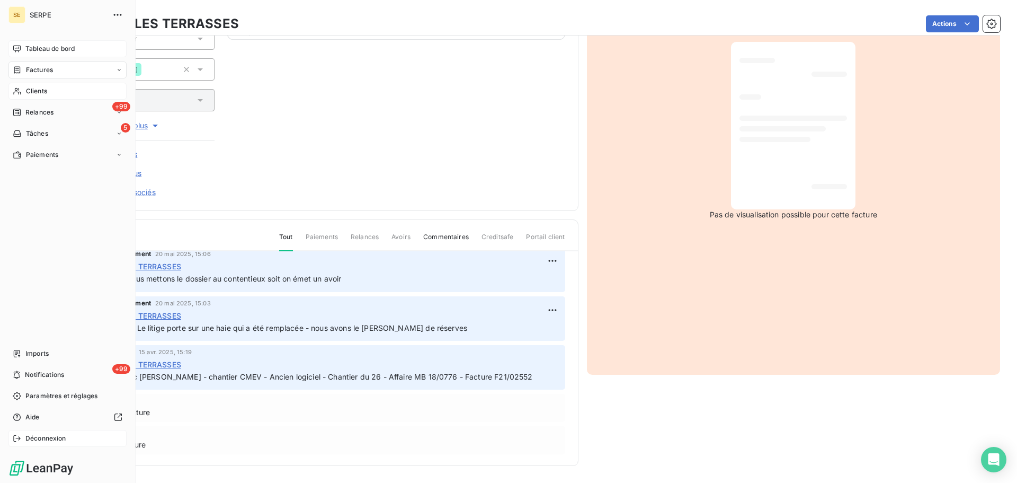
click at [37, 434] on span "Déconnexion" at bounding box center [45, 438] width 41 height 10
